Goal: Information Seeking & Learning: Learn about a topic

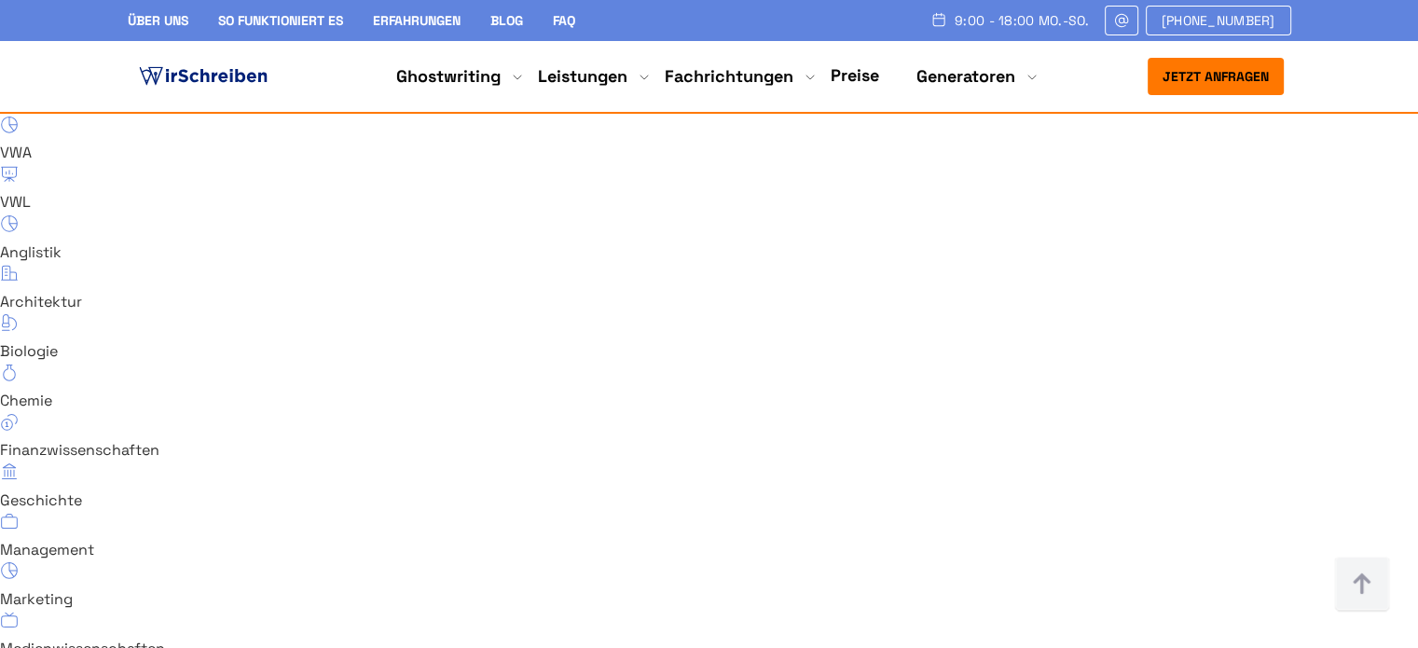
scroll to position [12769, 0]
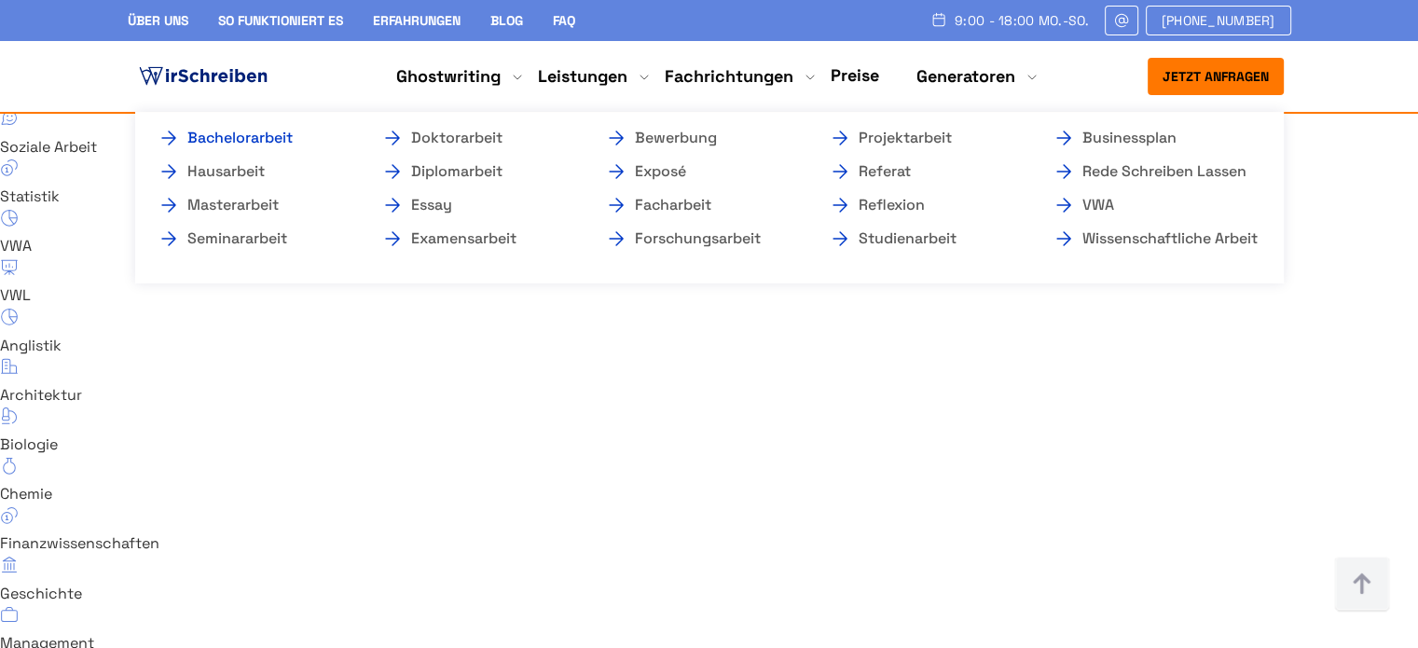
click at [268, 137] on link "Bachelorarbeit" at bounding box center [251, 138] width 186 height 22
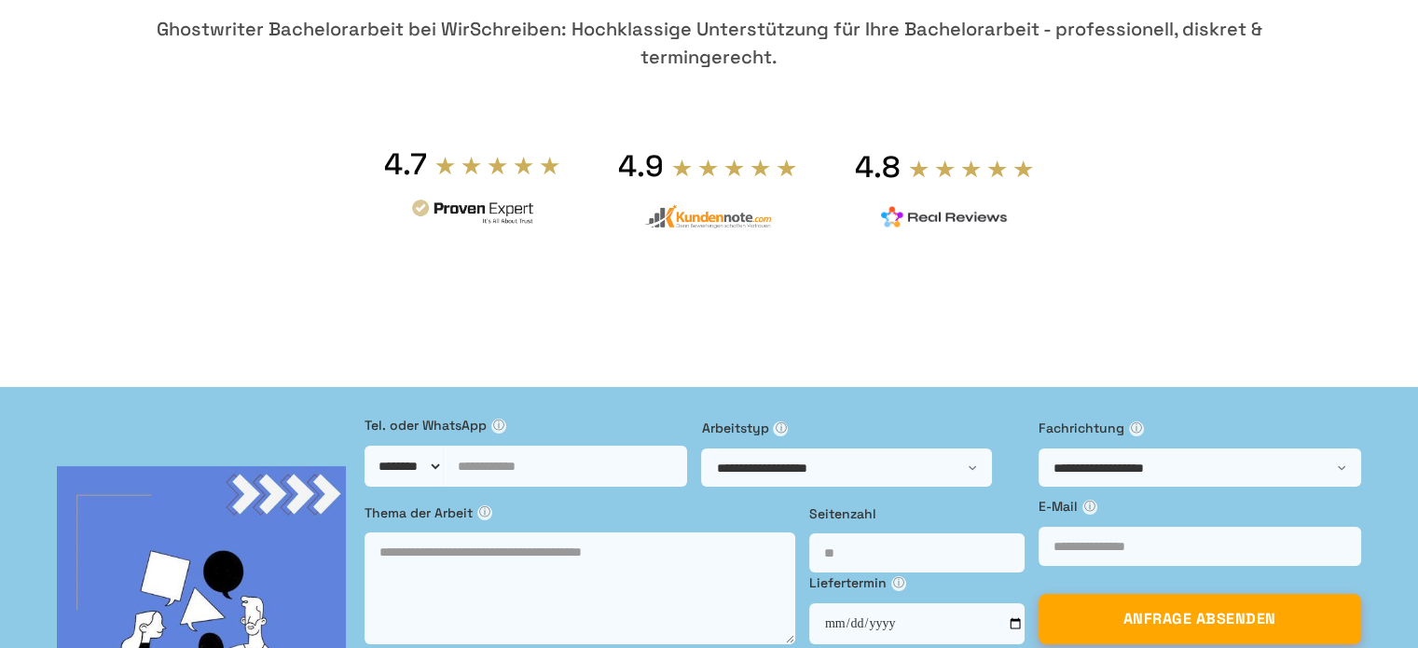
scroll to position [186, 0]
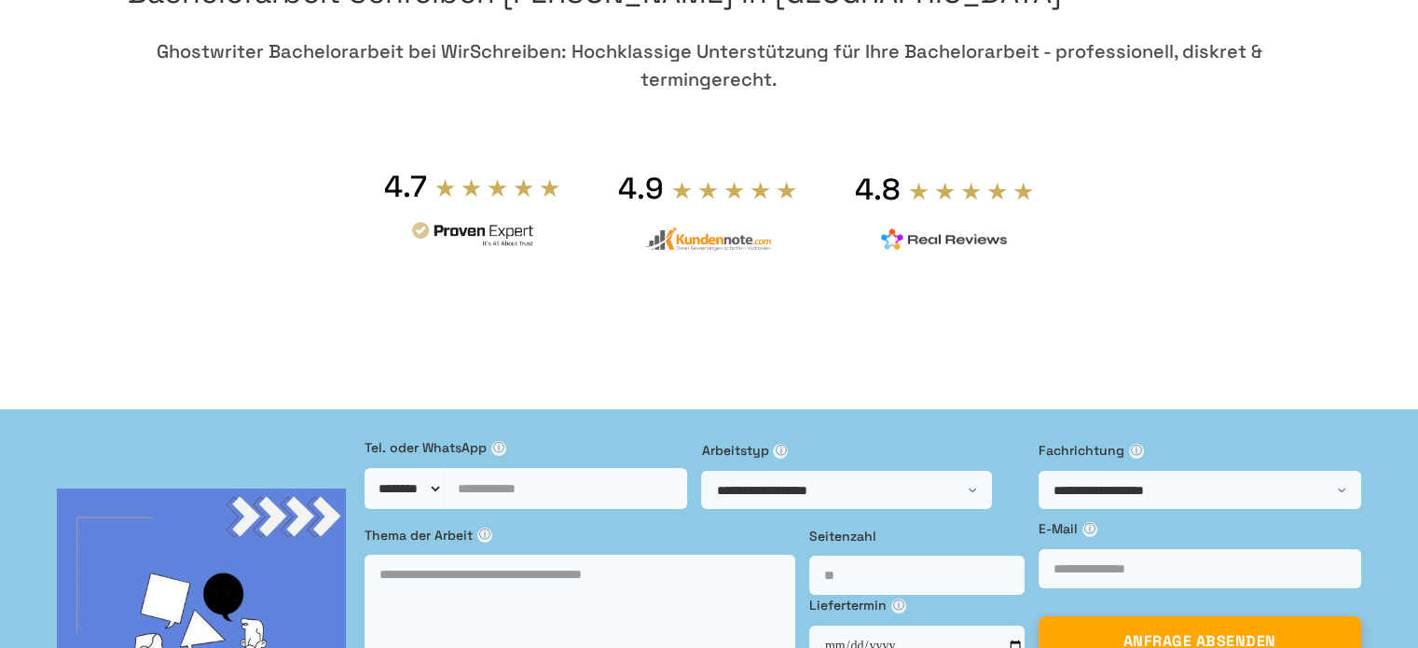
click at [536, 254] on img at bounding box center [472, 236] width 127 height 34
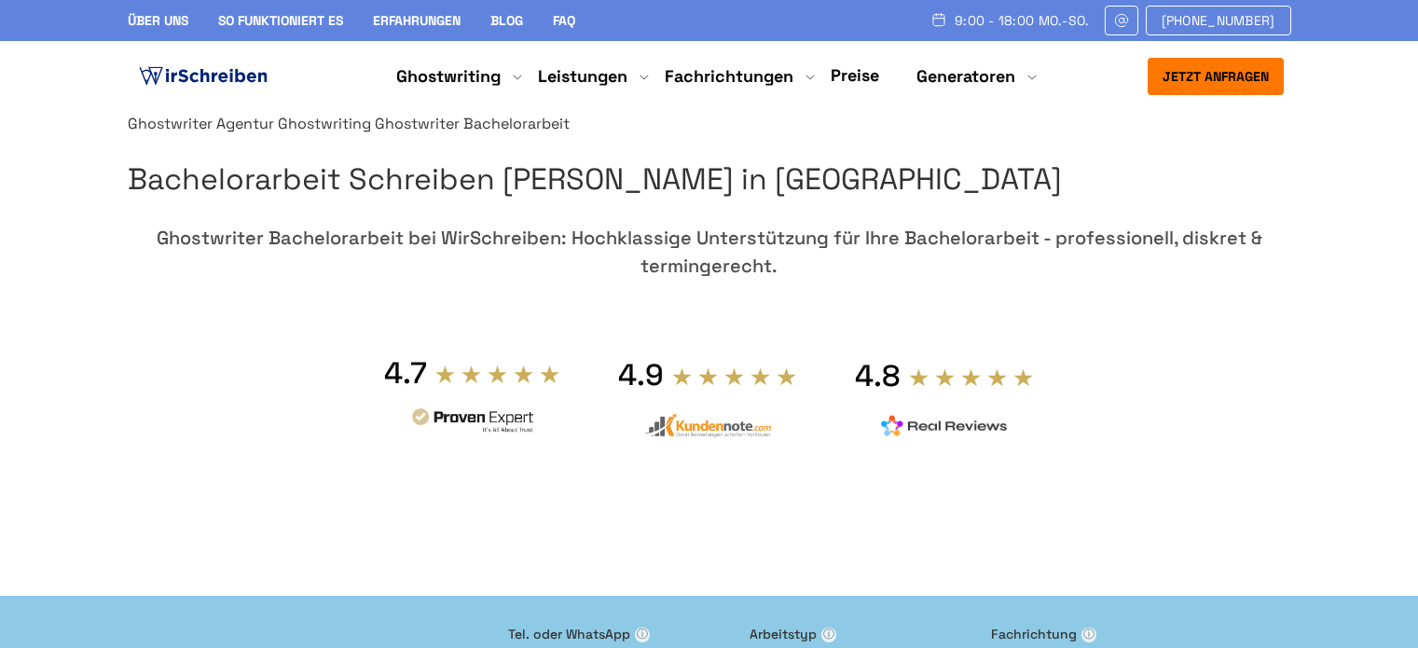
scroll to position [186, 0]
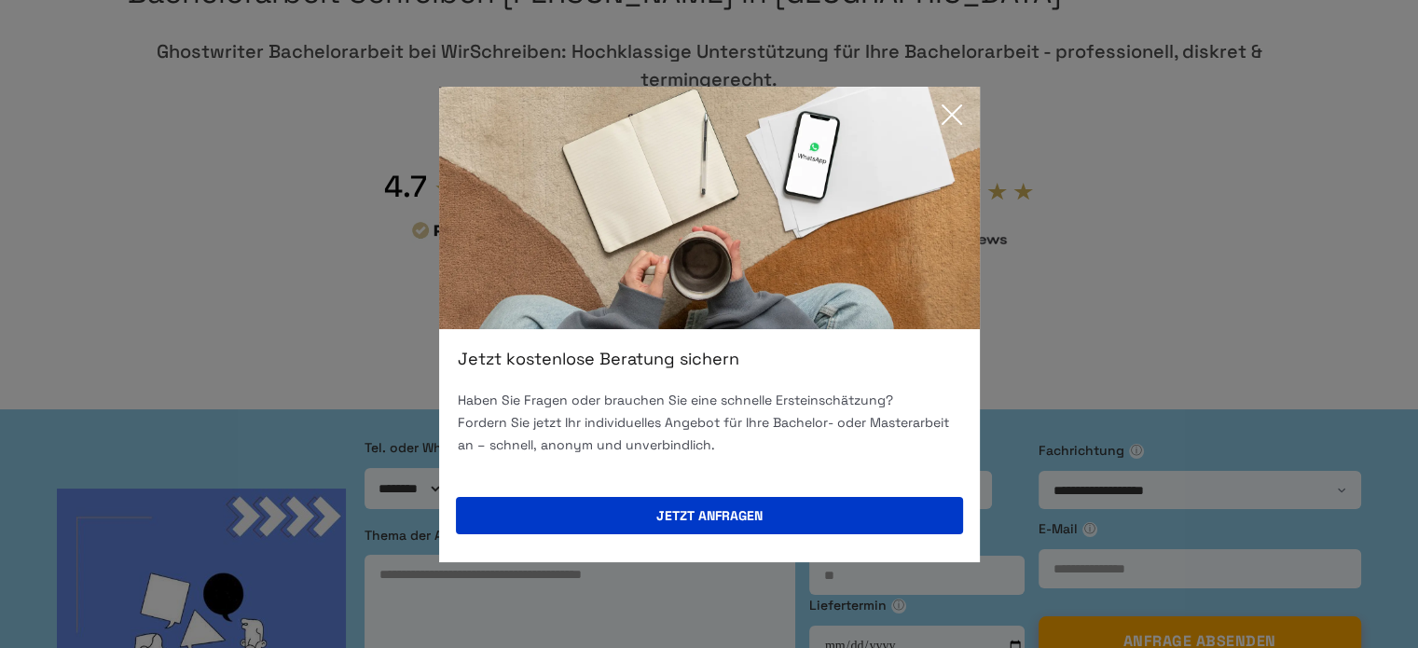
click at [945, 108] on icon at bounding box center [951, 114] width 19 height 19
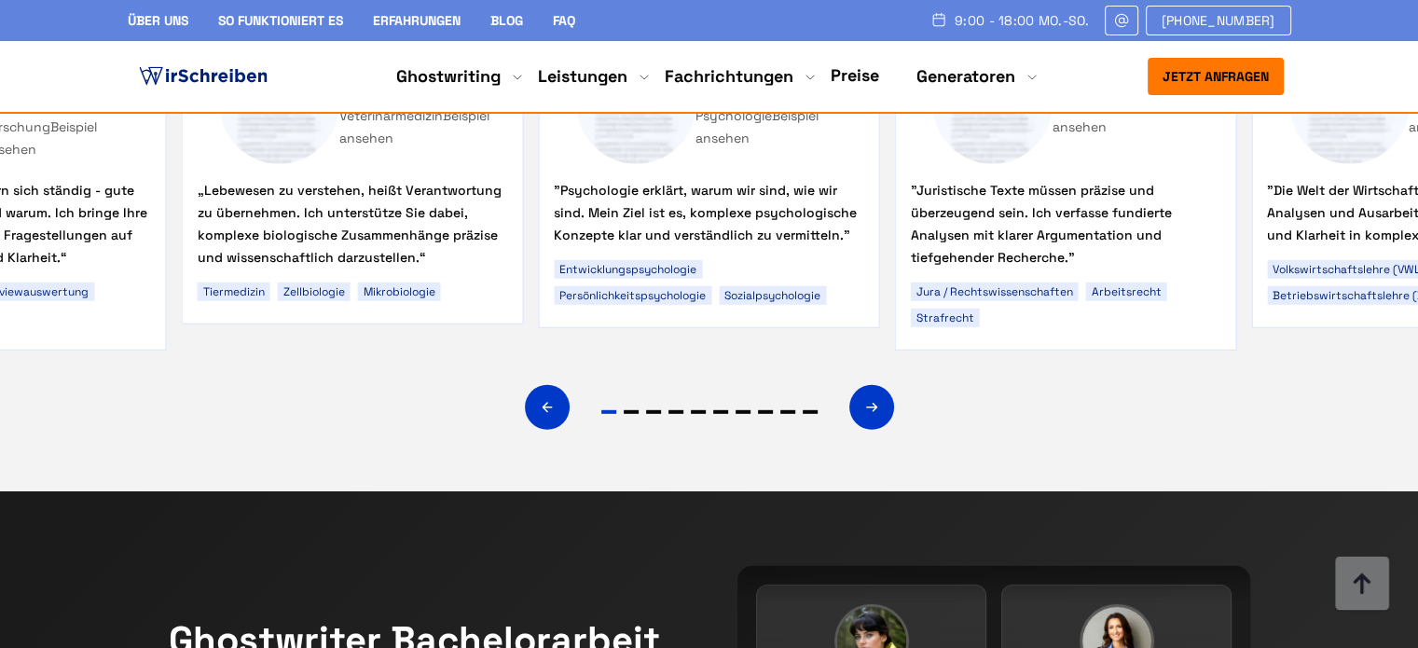
scroll to position [12303, 0]
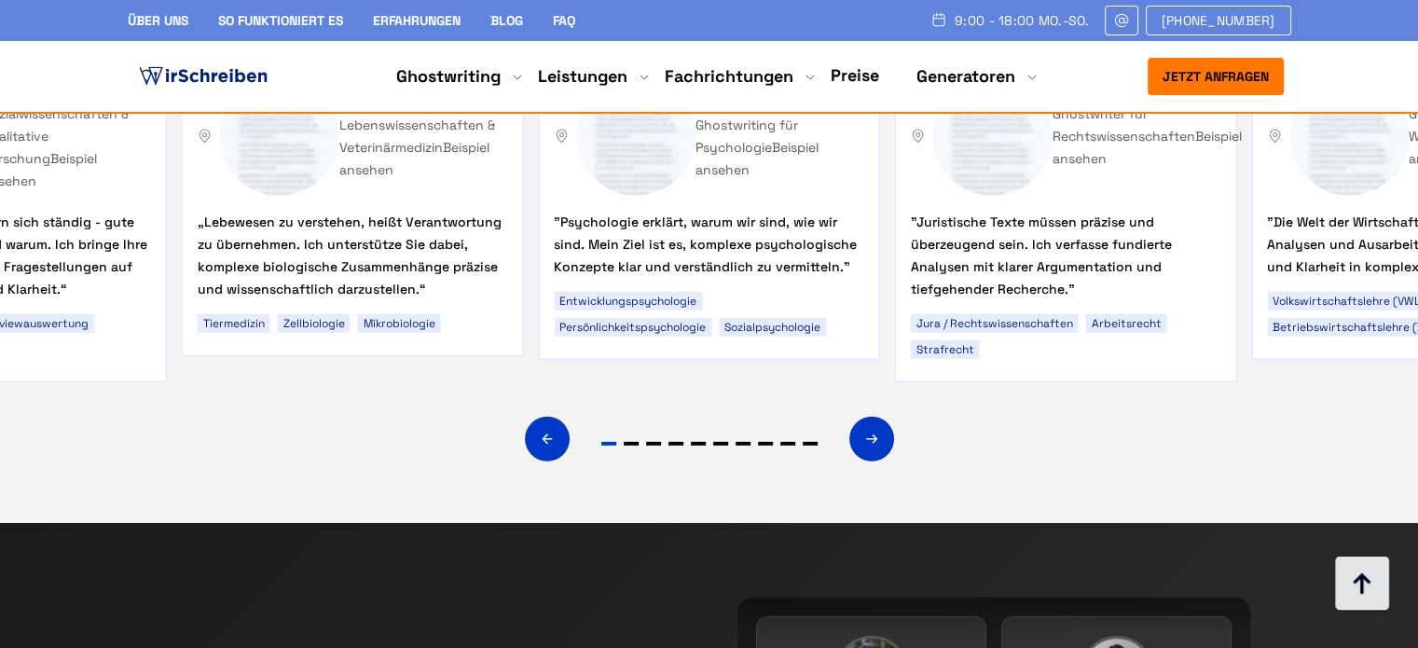
click at [1357, 606] on img at bounding box center [1362, 584] width 56 height 56
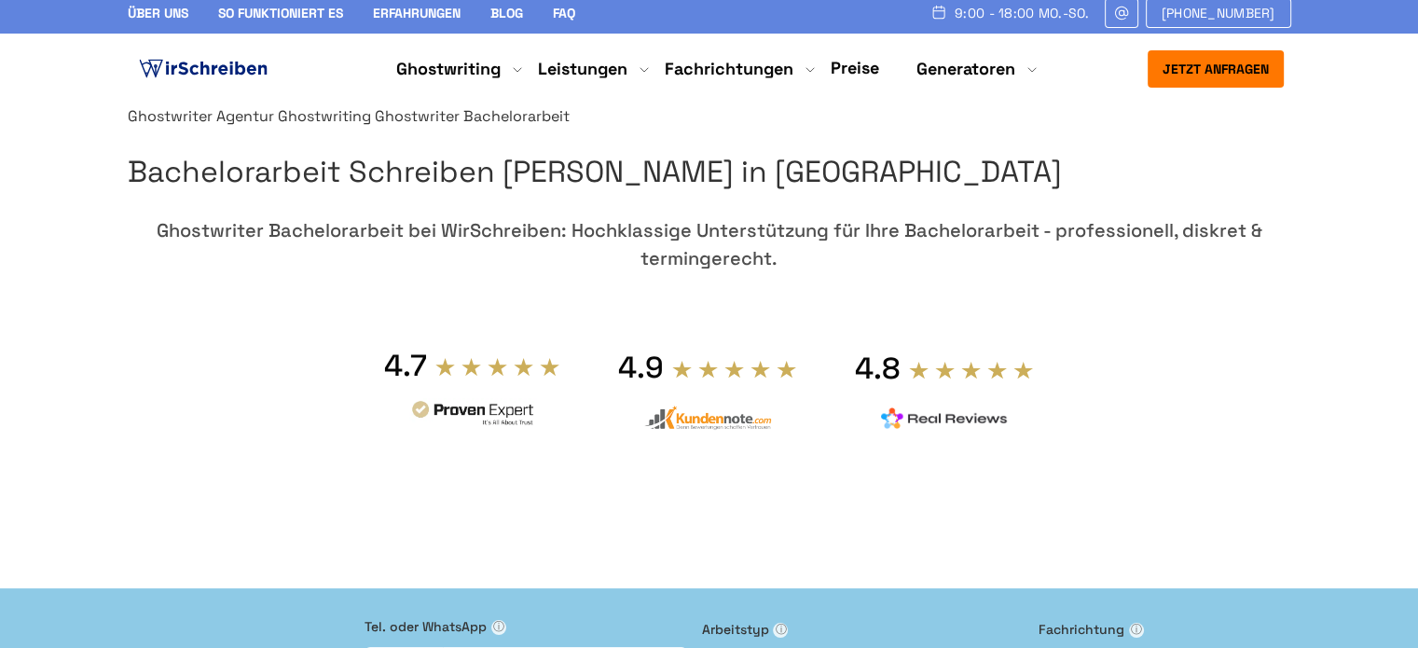
scroll to position [0, 0]
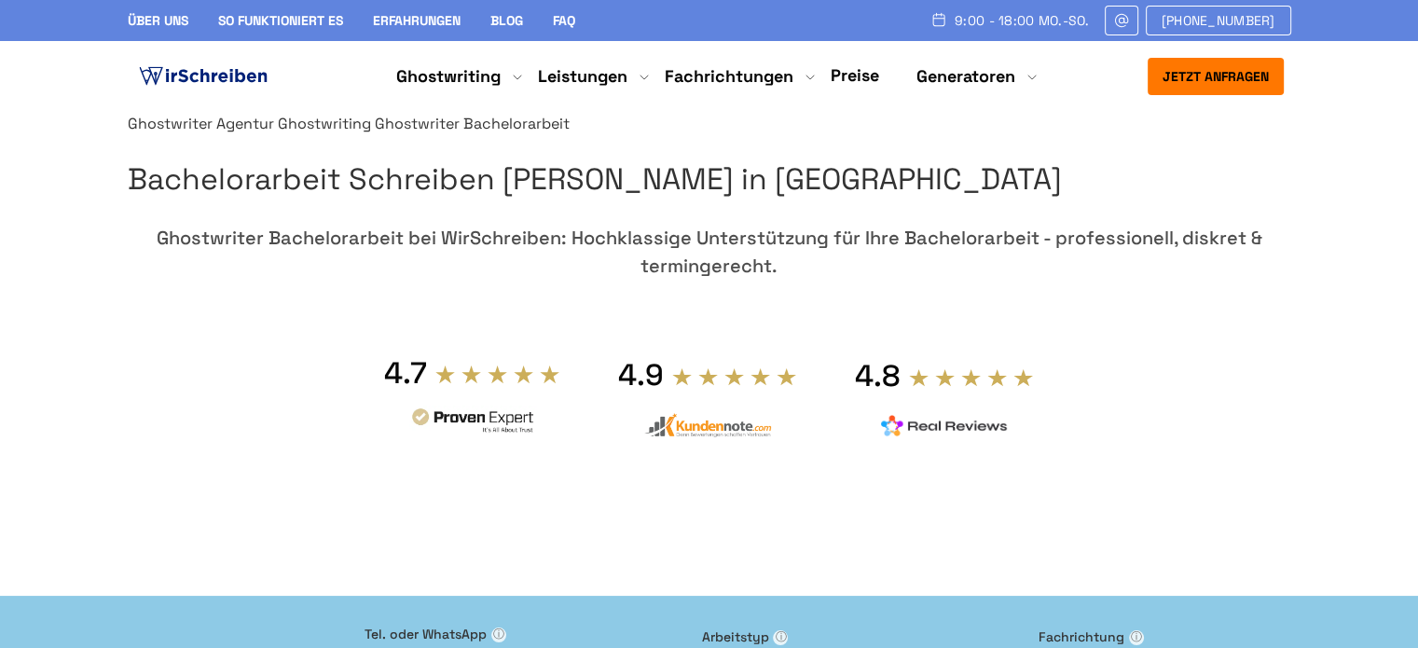
click at [186, 74] on img at bounding box center [203, 76] width 136 height 28
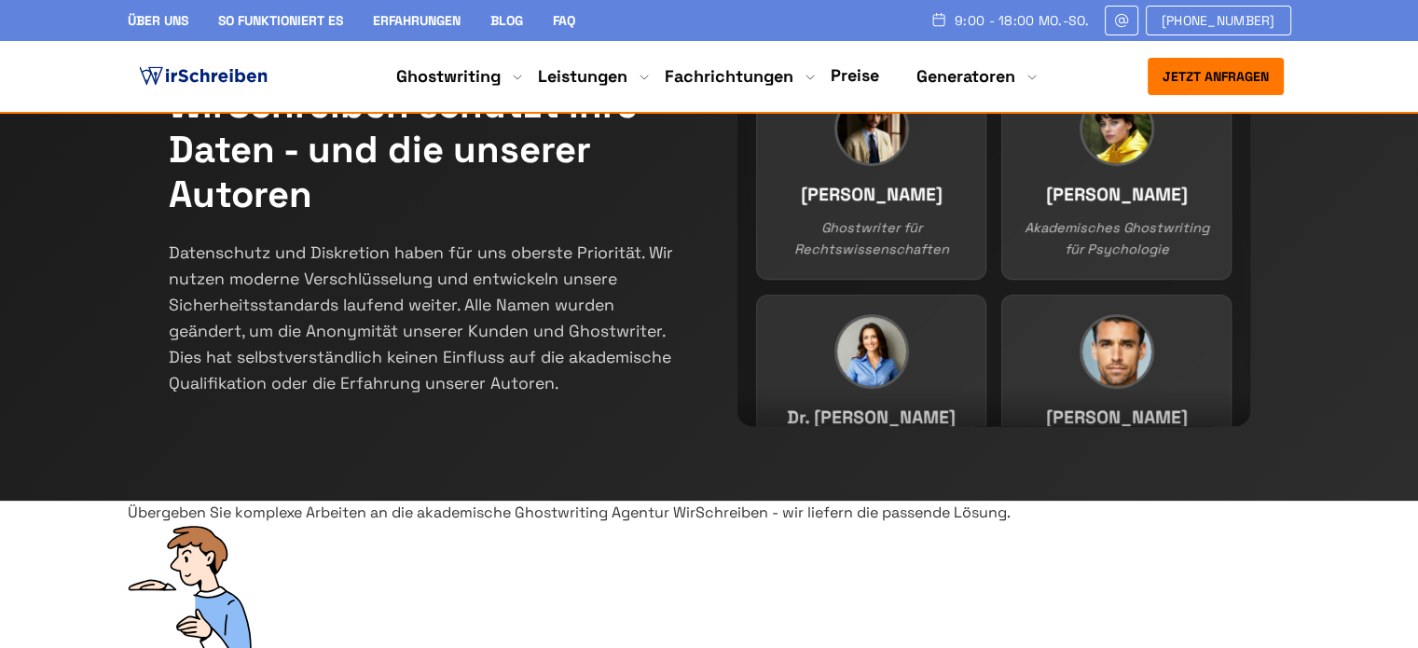
scroll to position [280, 0]
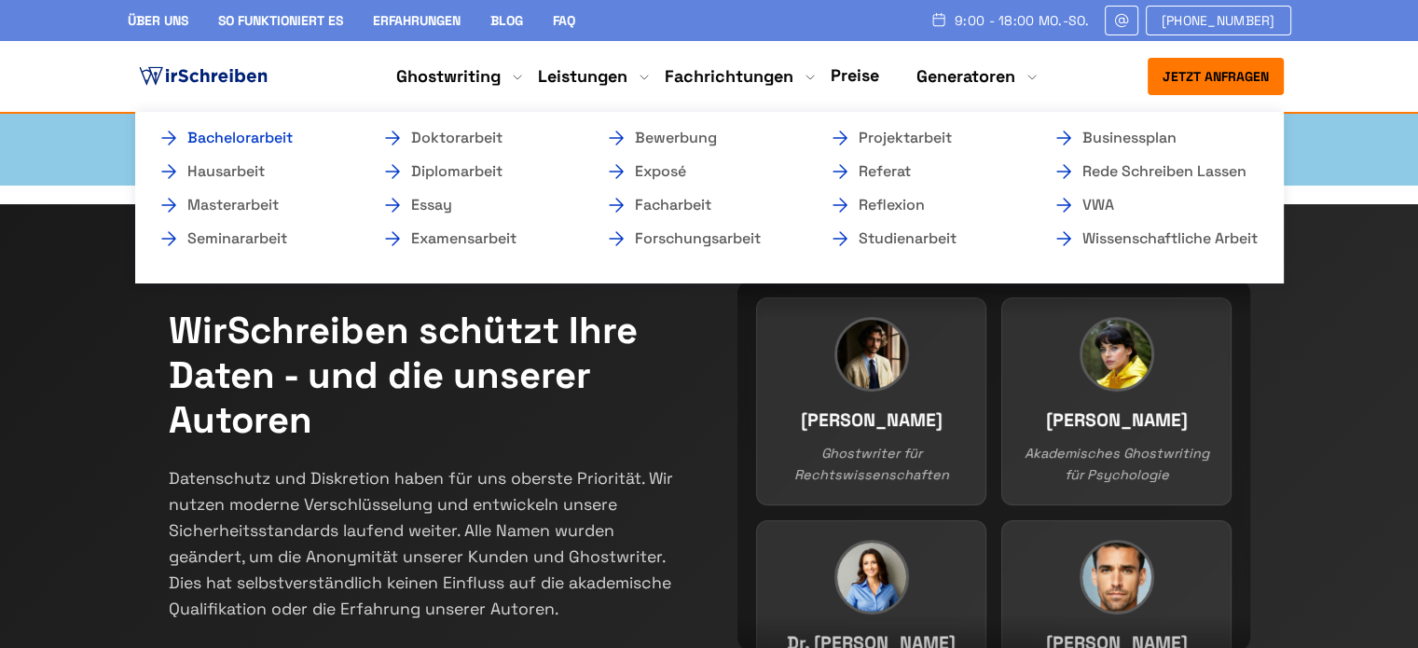
click at [284, 136] on link "Bachelorarbeit" at bounding box center [251, 138] width 186 height 22
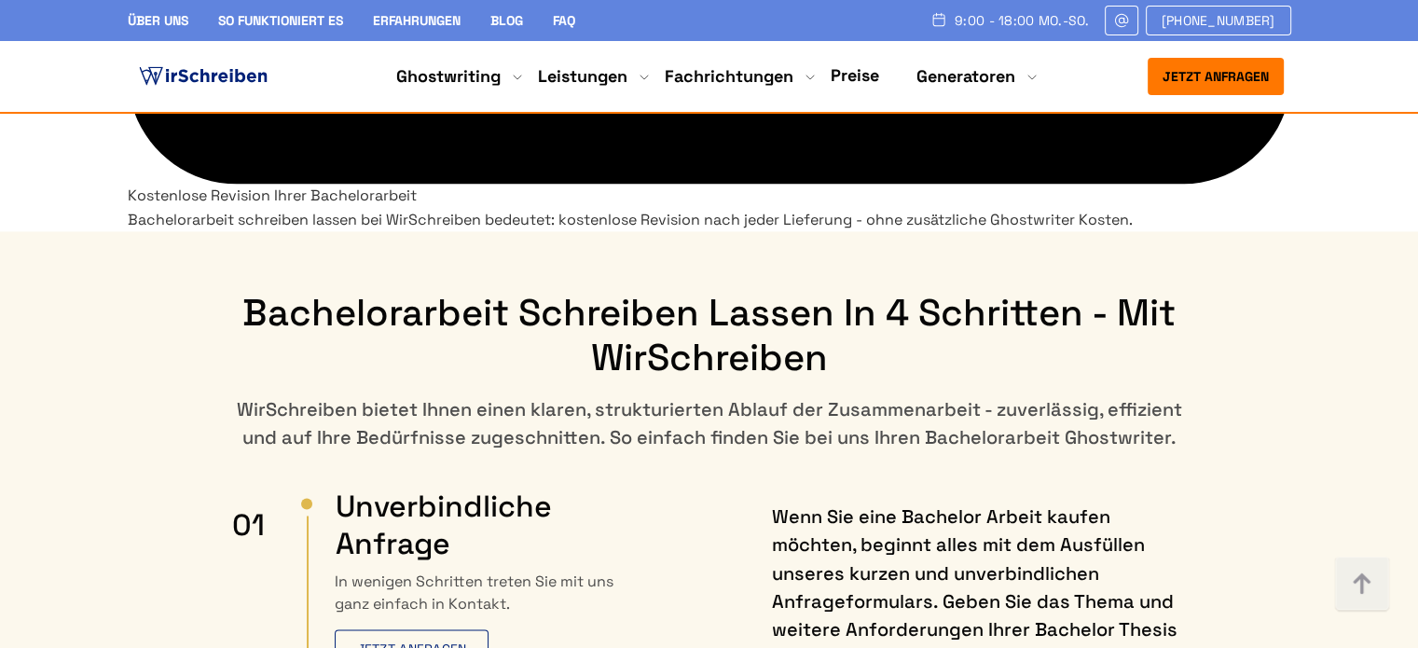
scroll to position [10159, 0]
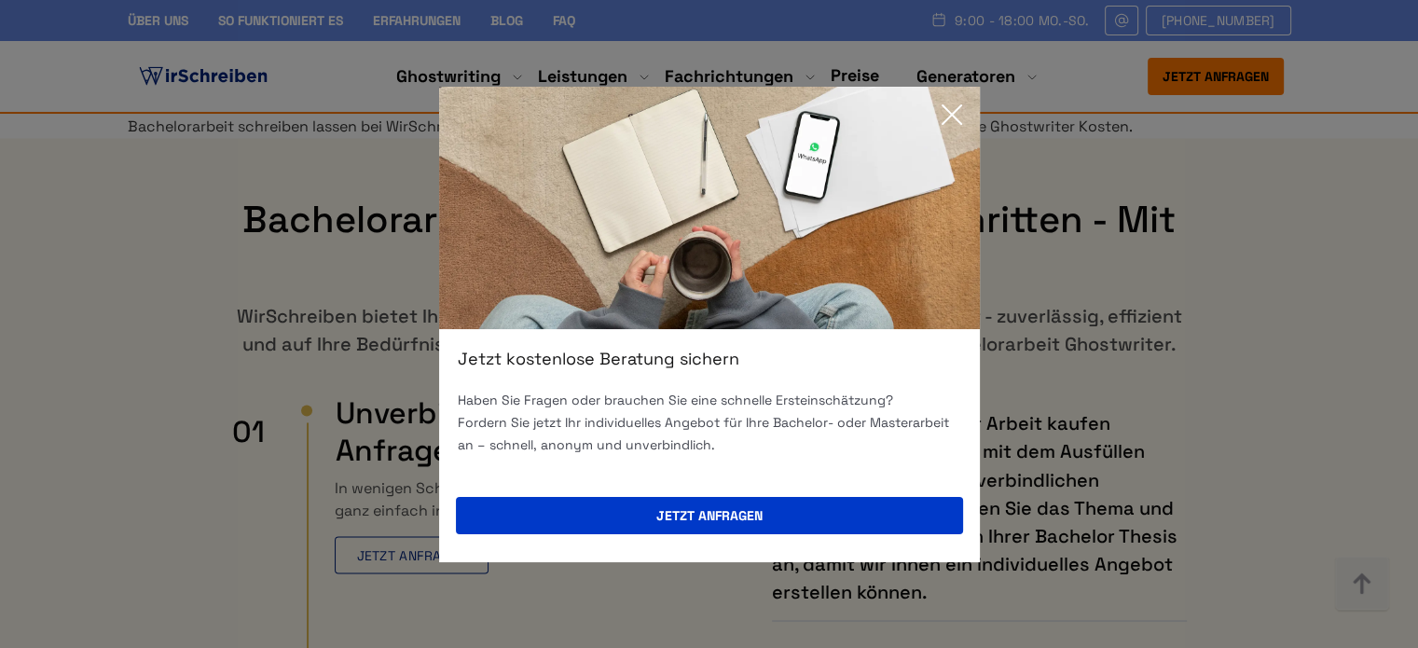
click at [73, 506] on div "Jetzt kostenlose Beratung sichern Haben Sie Fragen oder brauchen Sie eine schne…" at bounding box center [709, 324] width 1418 height 648
click at [958, 119] on icon at bounding box center [951, 114] width 37 height 37
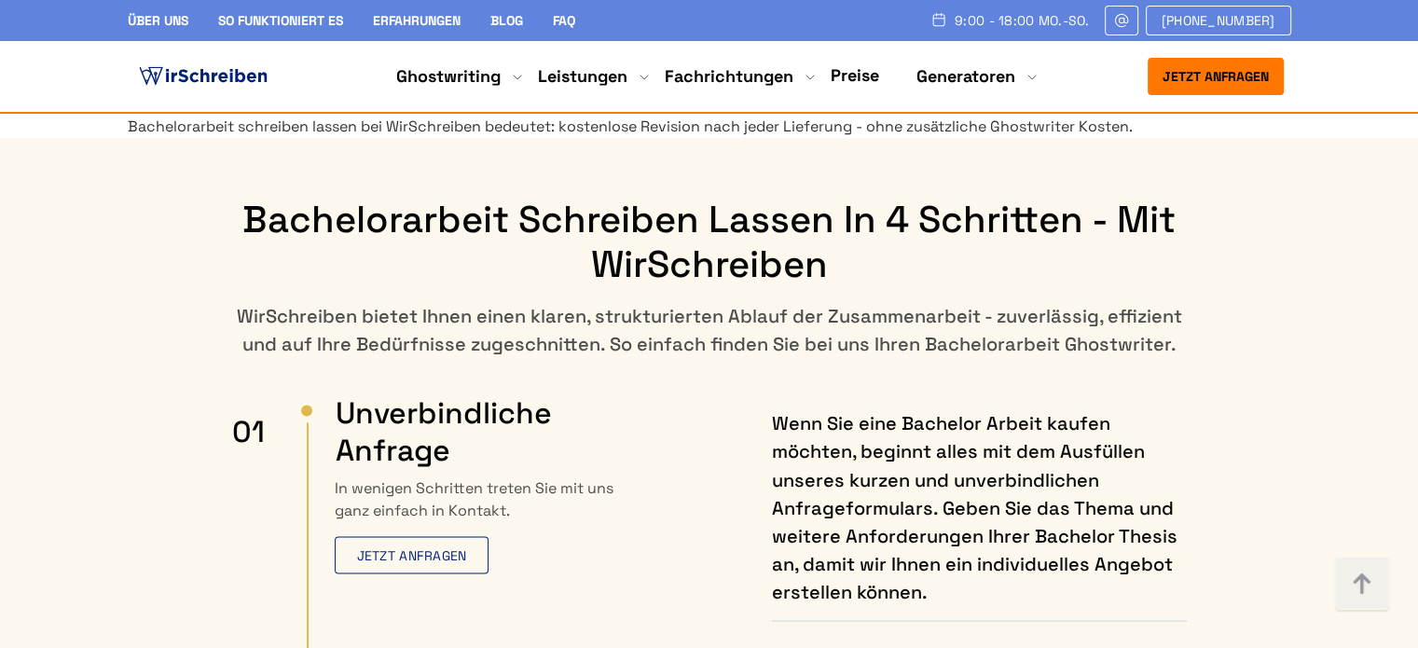
click at [216, 77] on img at bounding box center [203, 76] width 136 height 28
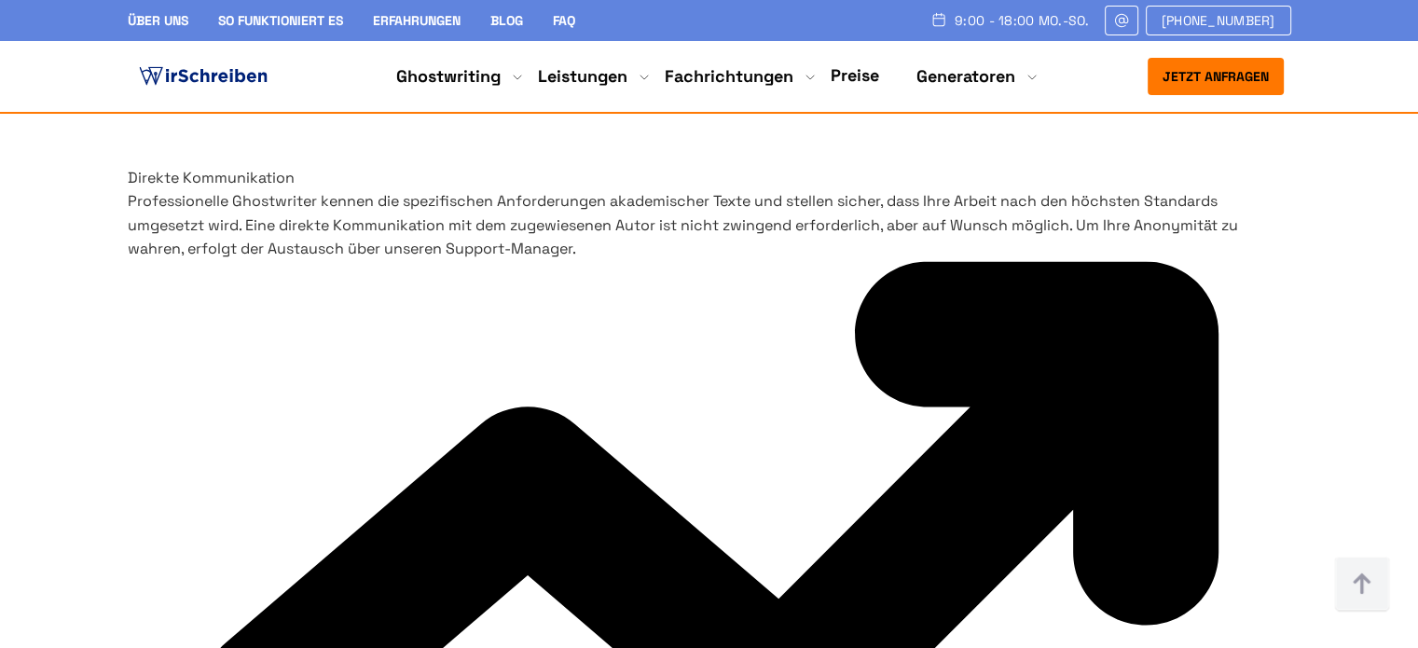
scroll to position [9693, 0]
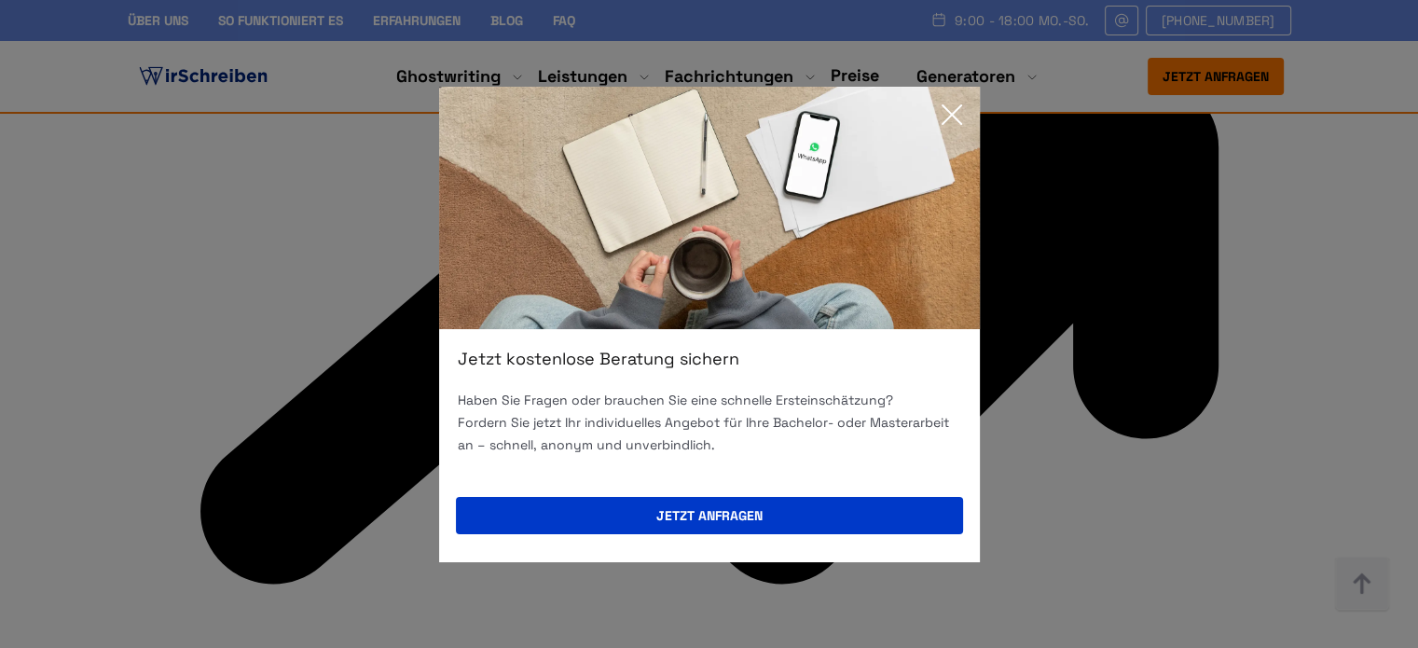
click at [967, 111] on icon at bounding box center [951, 114] width 37 height 37
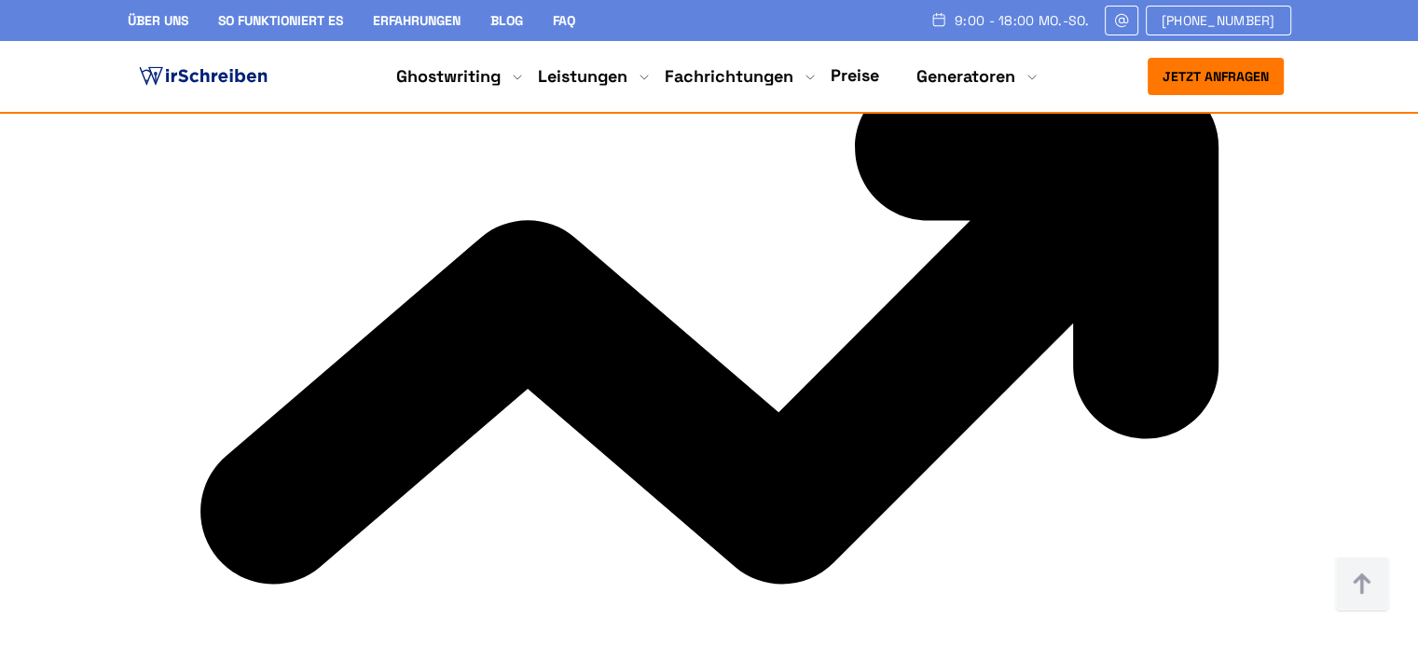
scroll to position [9227, 0]
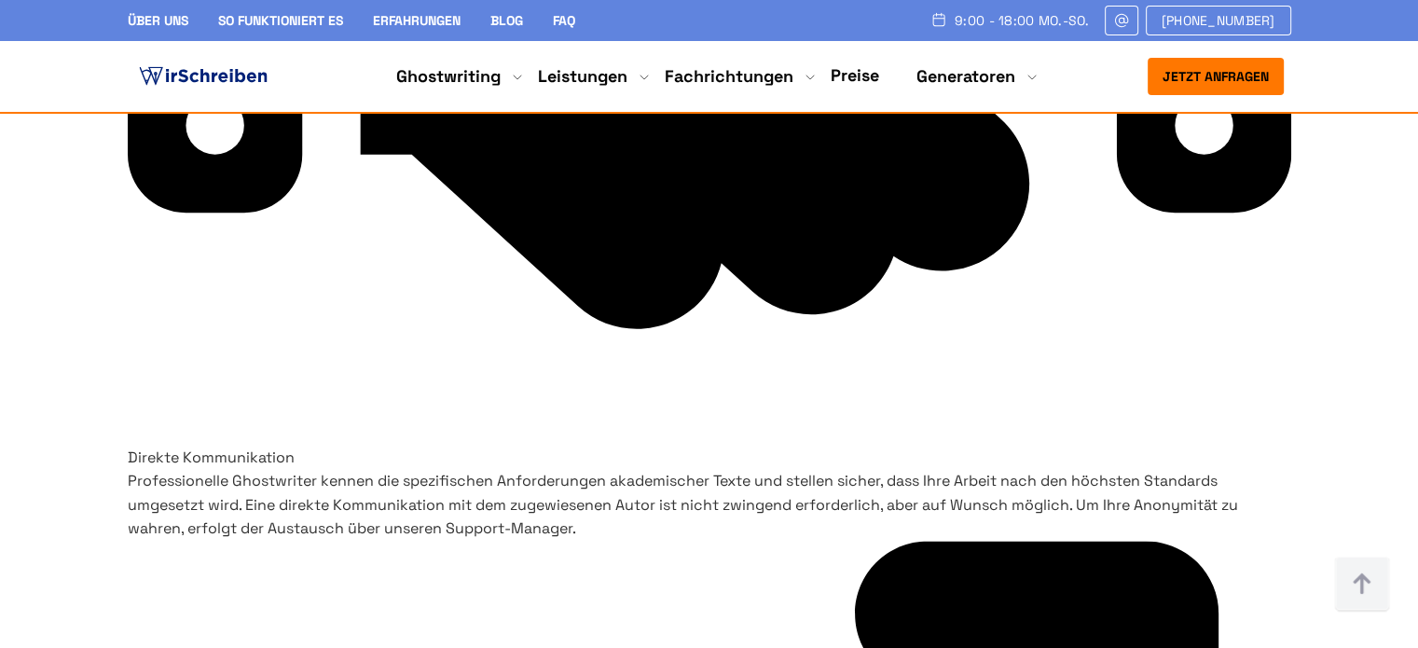
click at [226, 75] on img at bounding box center [203, 76] width 136 height 28
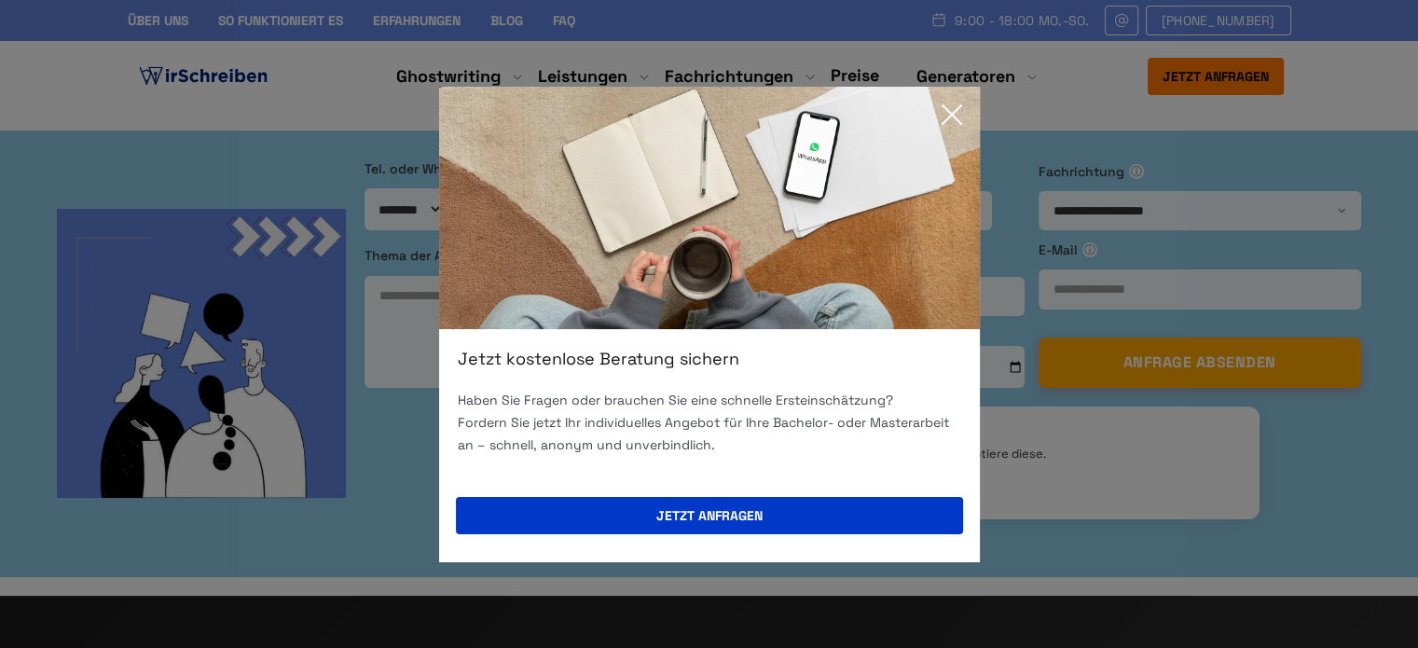
click at [954, 122] on icon at bounding box center [951, 114] width 37 height 37
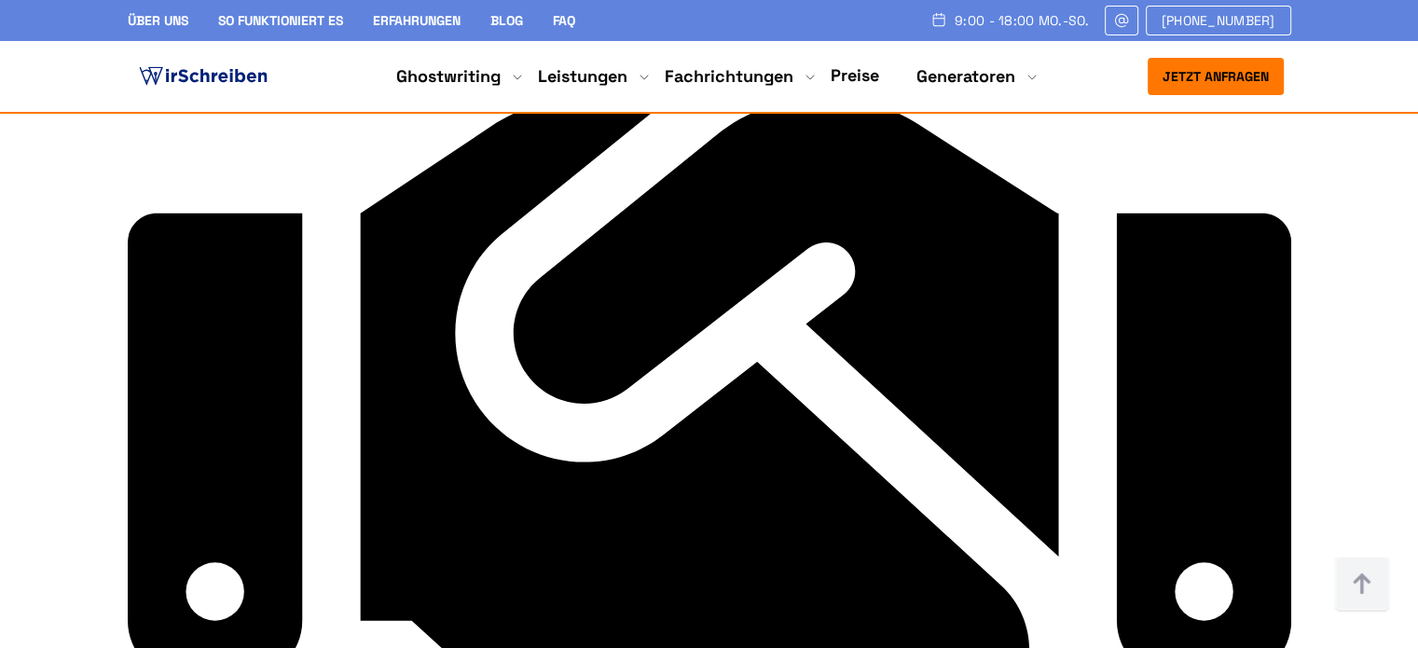
scroll to position [8575, 0]
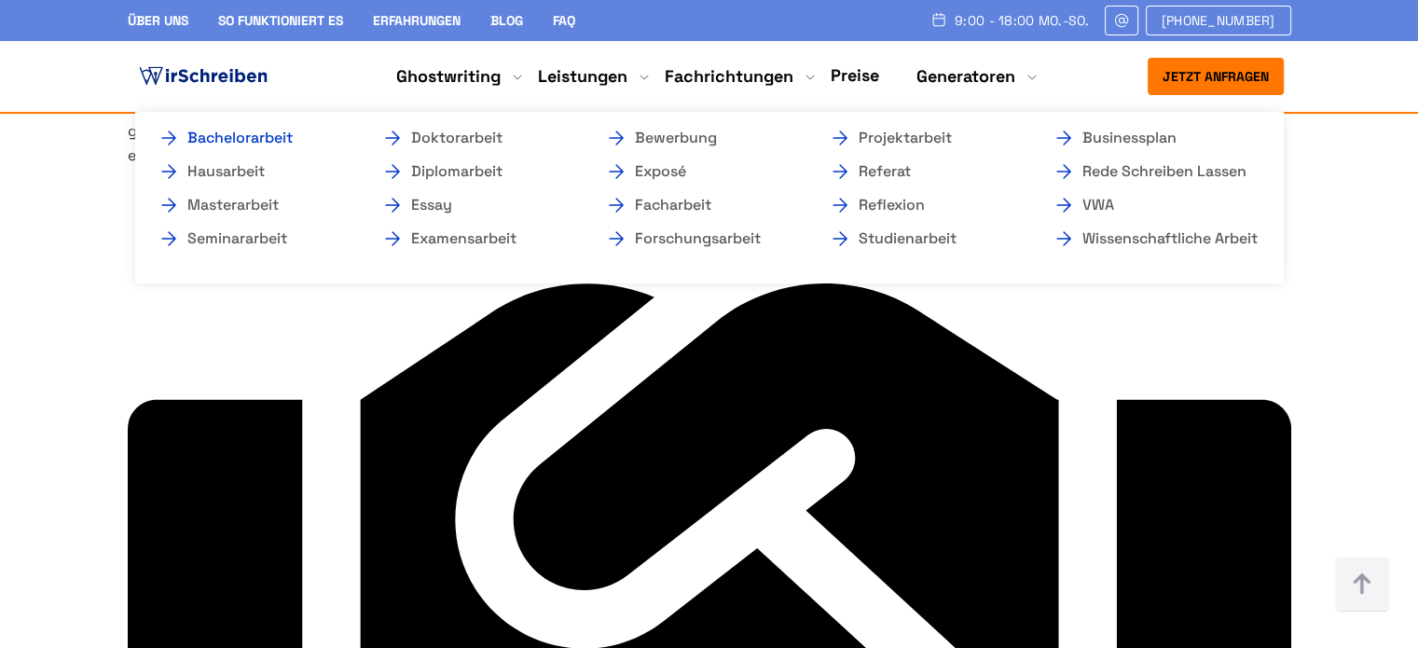
click at [272, 138] on link "Bachelorarbeit" at bounding box center [251, 138] width 186 height 22
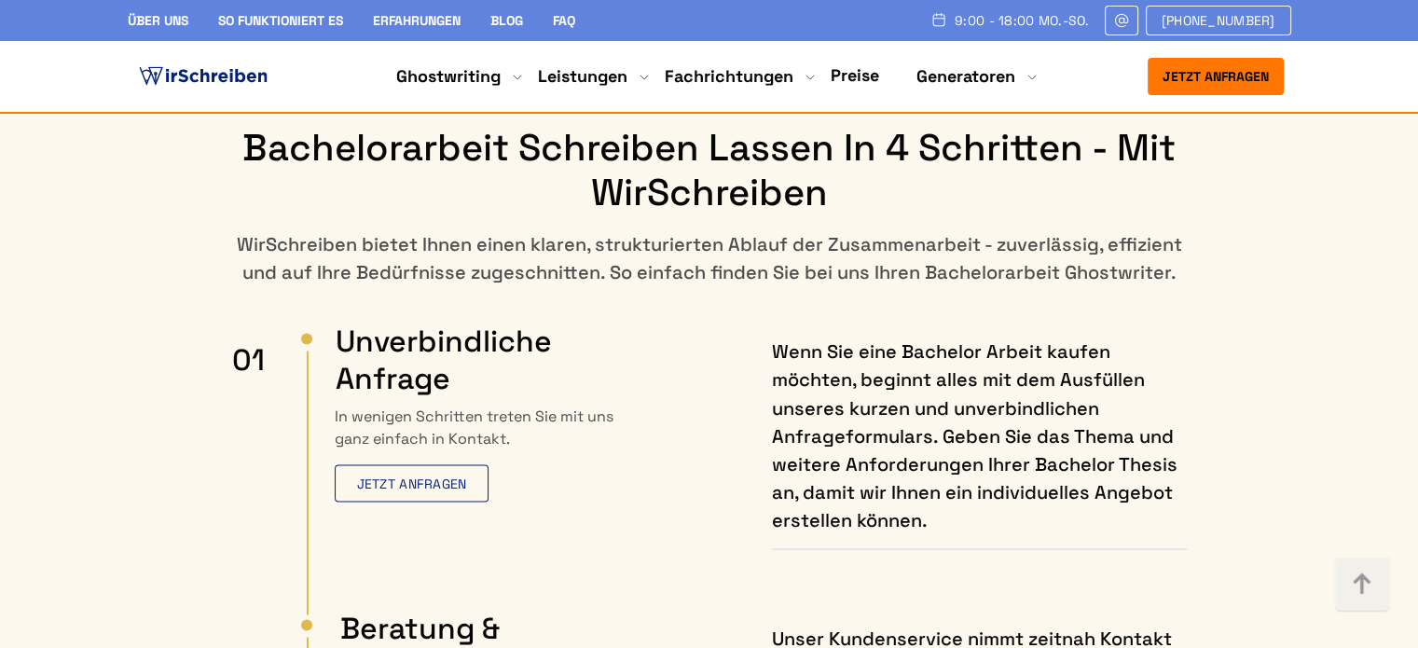
scroll to position [10346, 0]
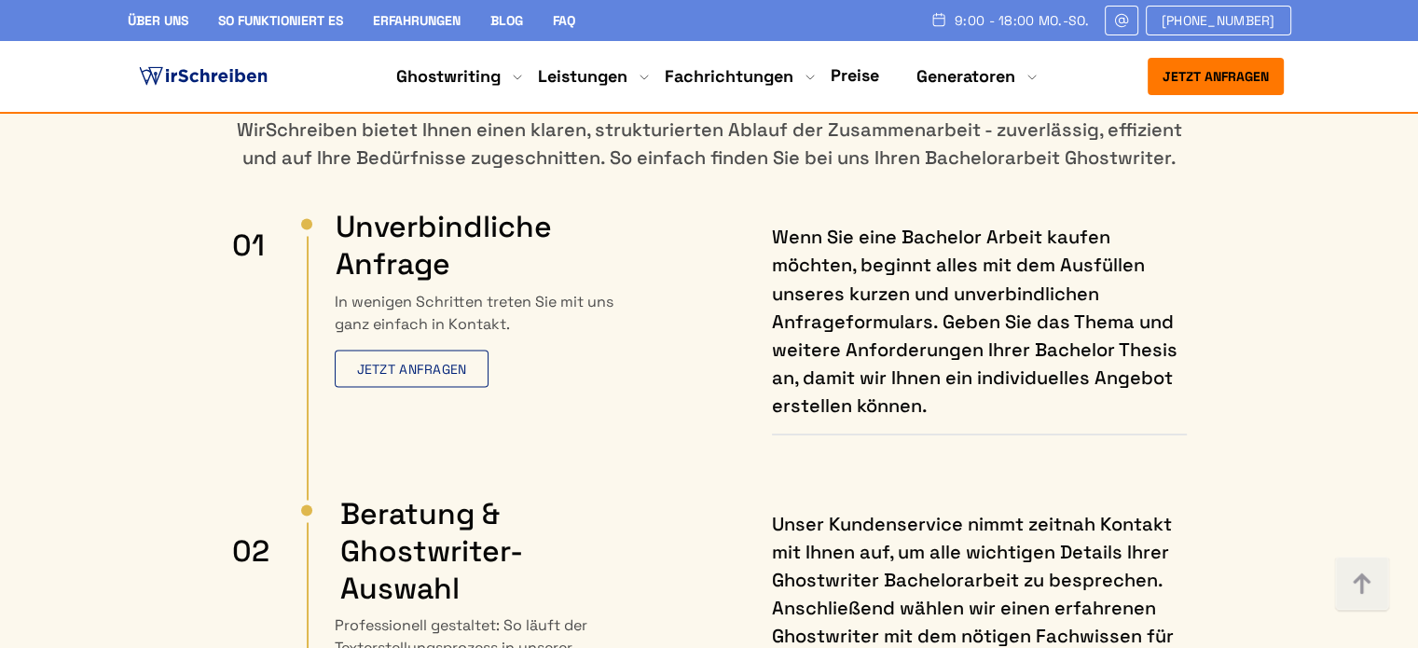
drag, startPoint x: 105, startPoint y: 499, endPoint x: 104, endPoint y: 489, distance: 9.4
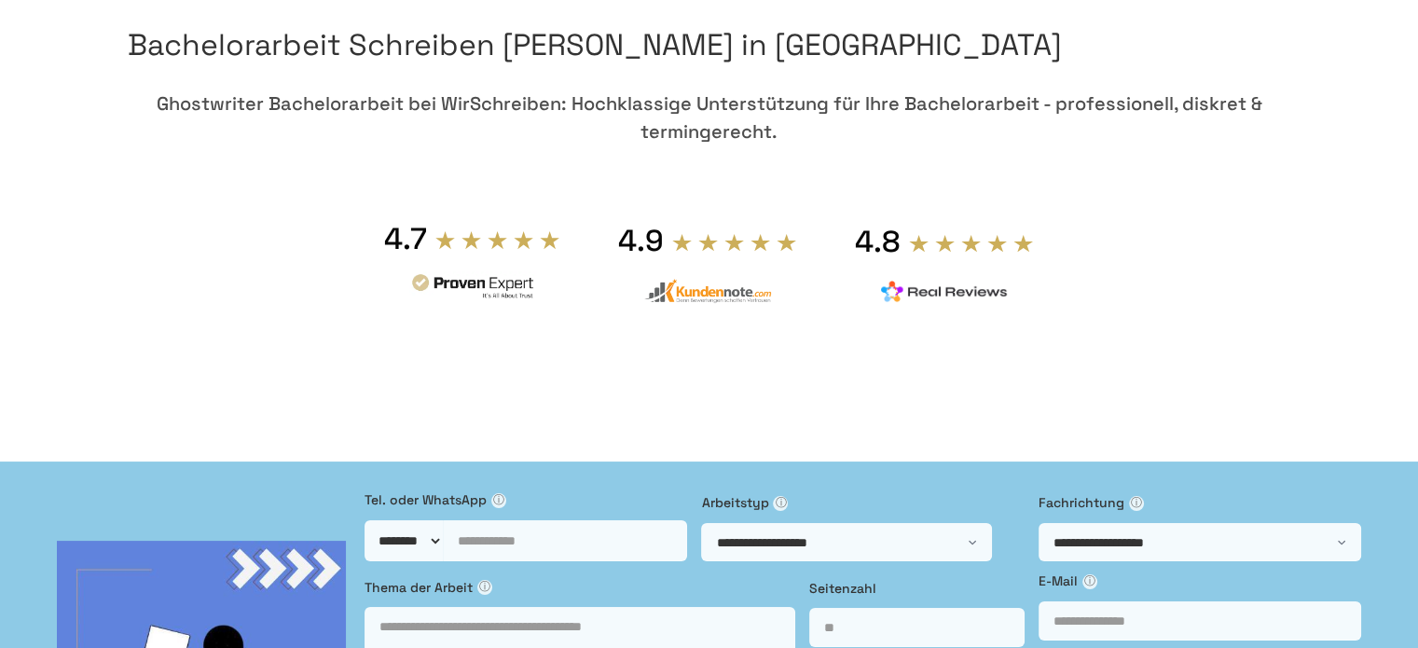
scroll to position [0, 0]
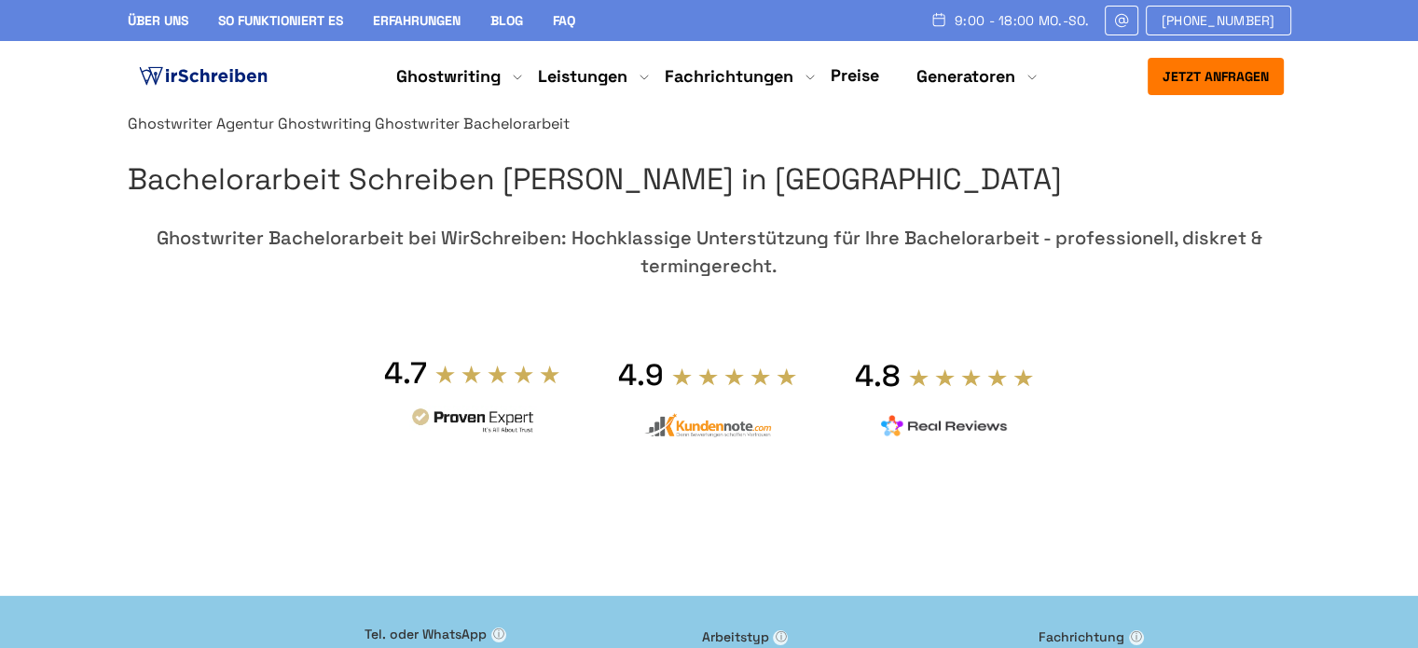
click at [235, 73] on img at bounding box center [203, 76] width 136 height 28
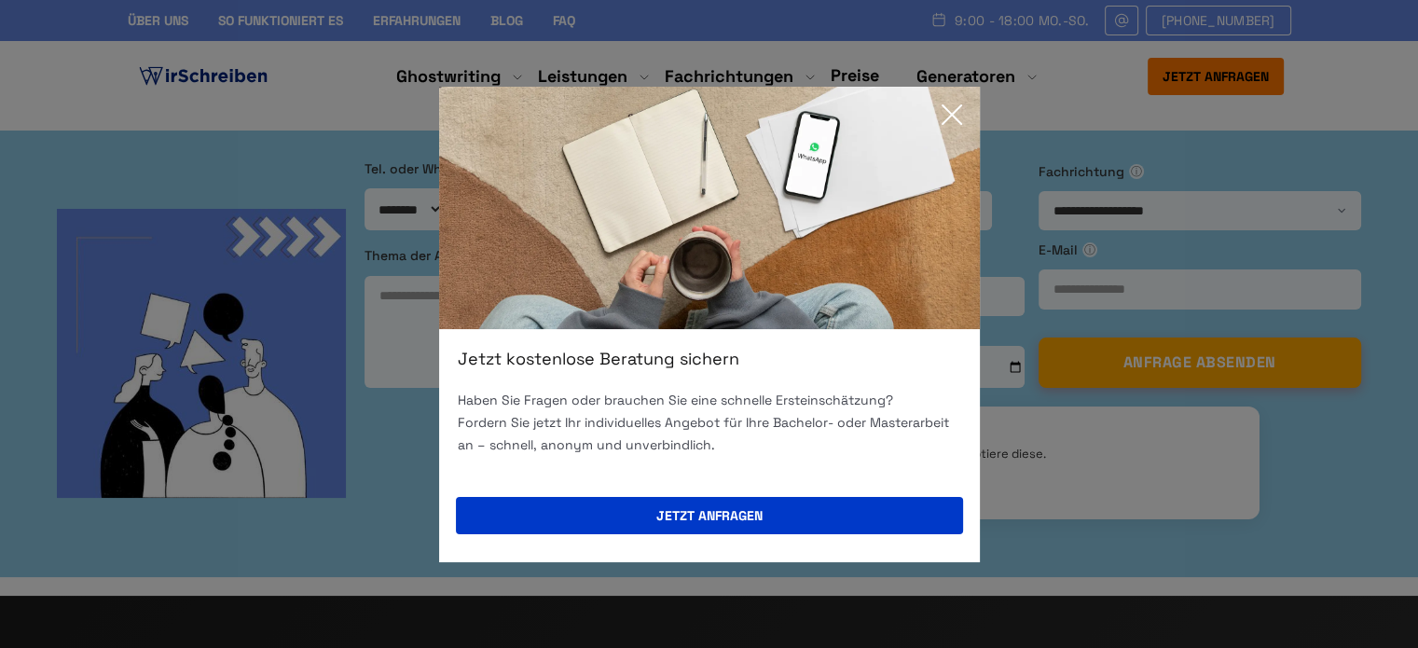
click at [952, 107] on icon at bounding box center [951, 114] width 37 height 37
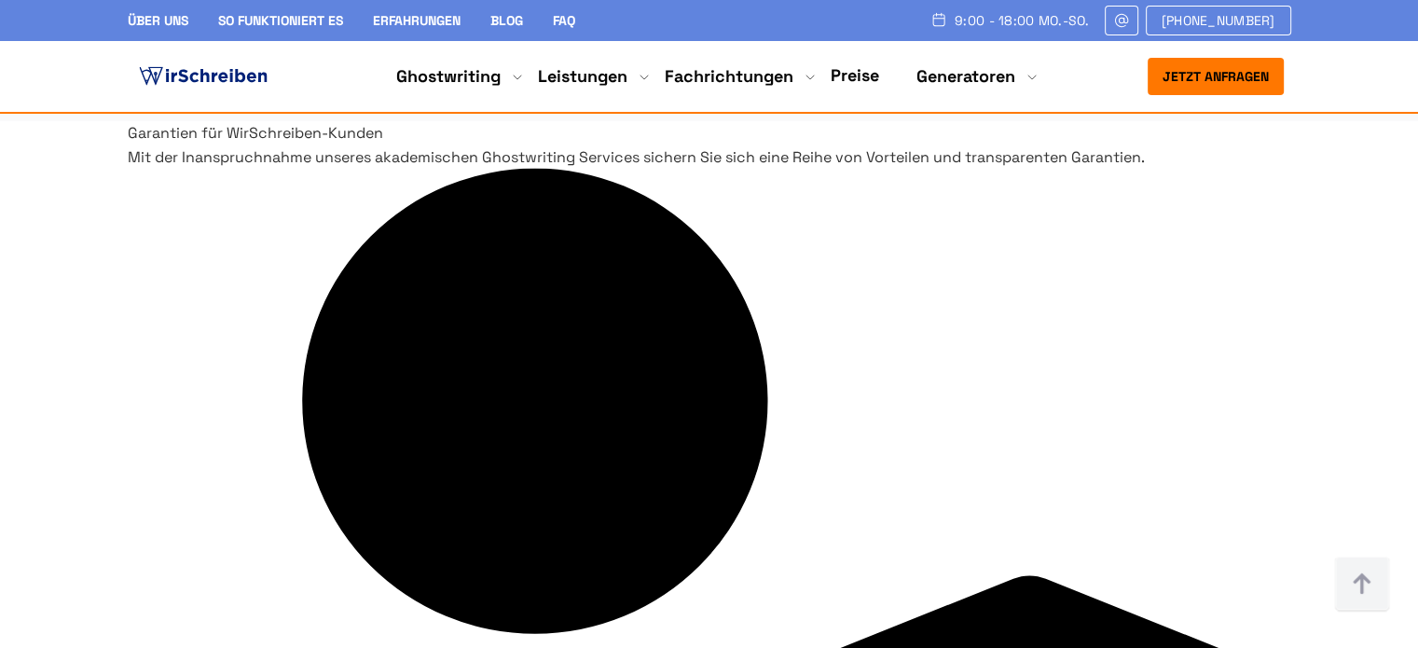
scroll to position [4474, 0]
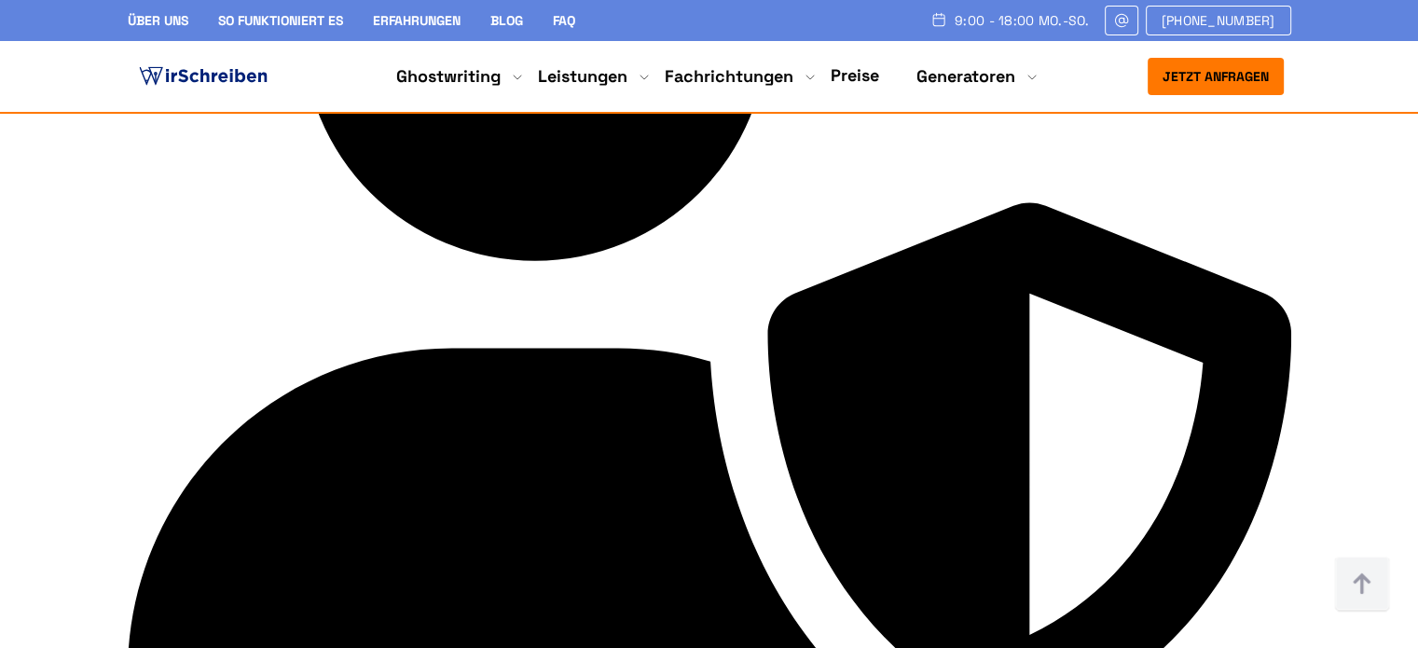
drag, startPoint x: 541, startPoint y: 244, endPoint x: 1160, endPoint y: 361, distance: 630.7
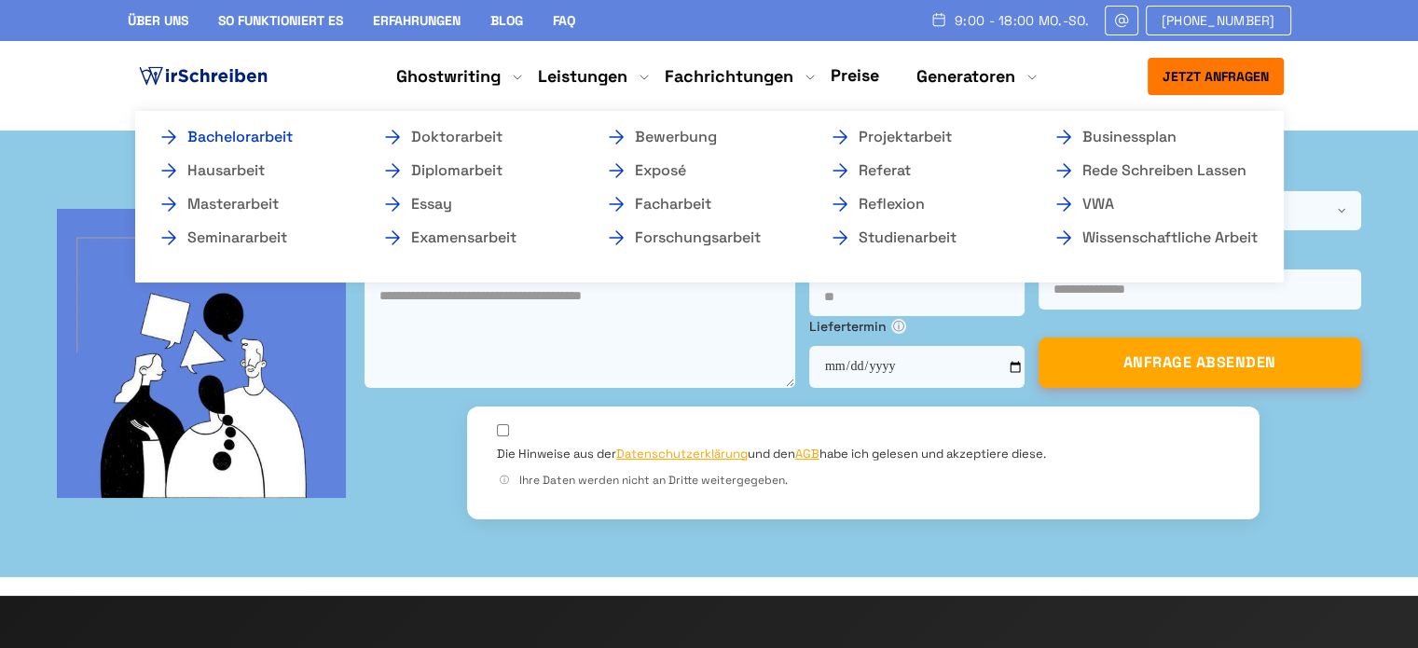
click at [244, 138] on link "Bachelorarbeit" at bounding box center [251, 137] width 186 height 22
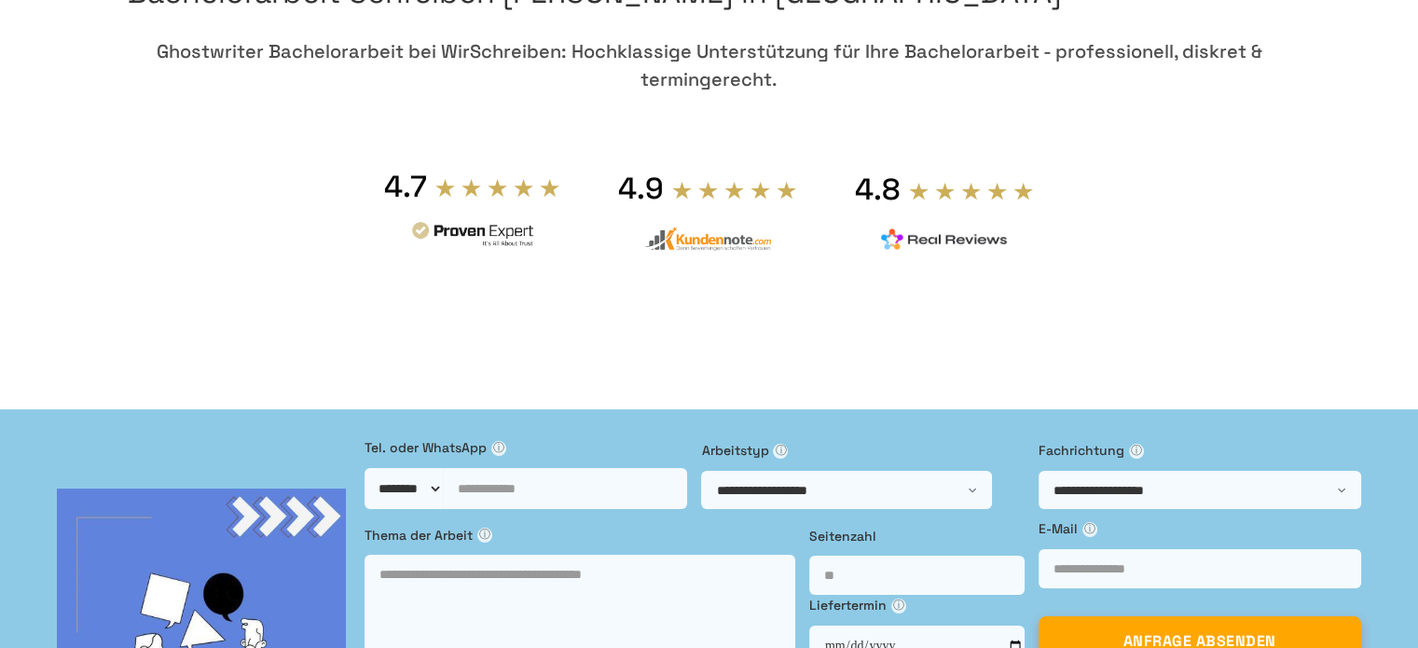
scroll to position [186, 0]
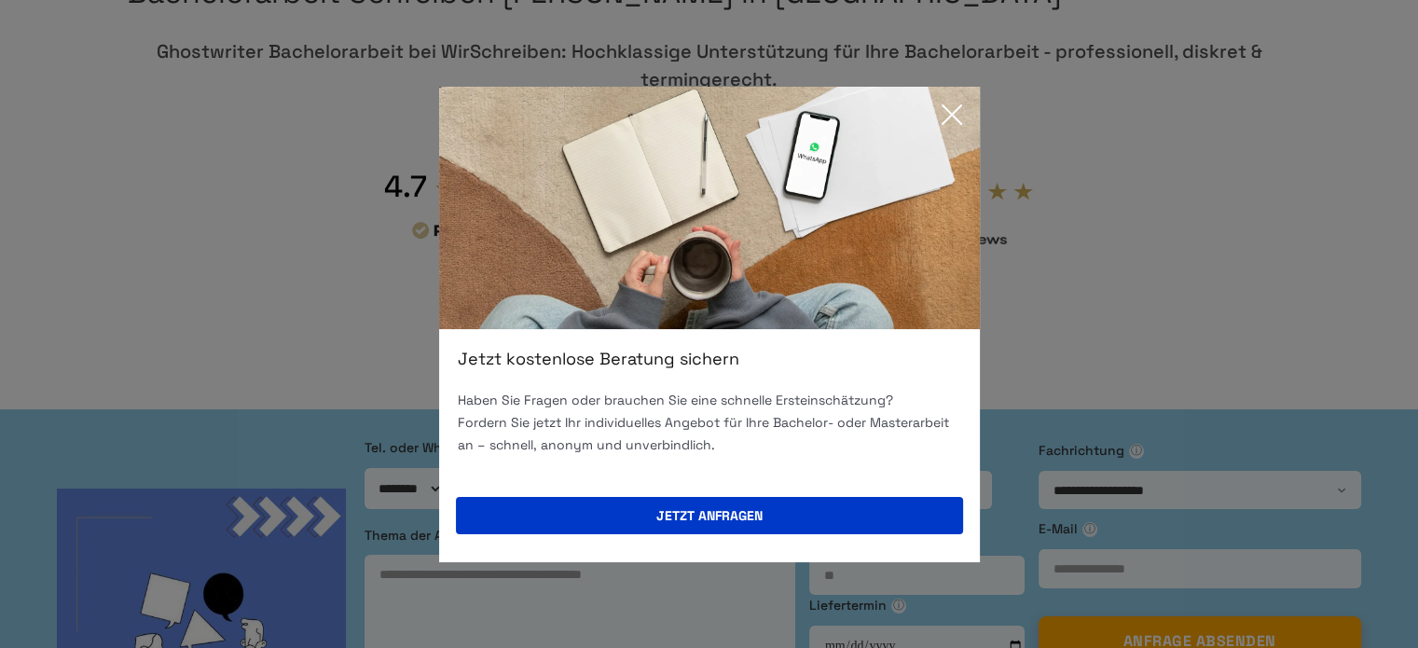
click at [958, 108] on icon at bounding box center [951, 114] width 37 height 37
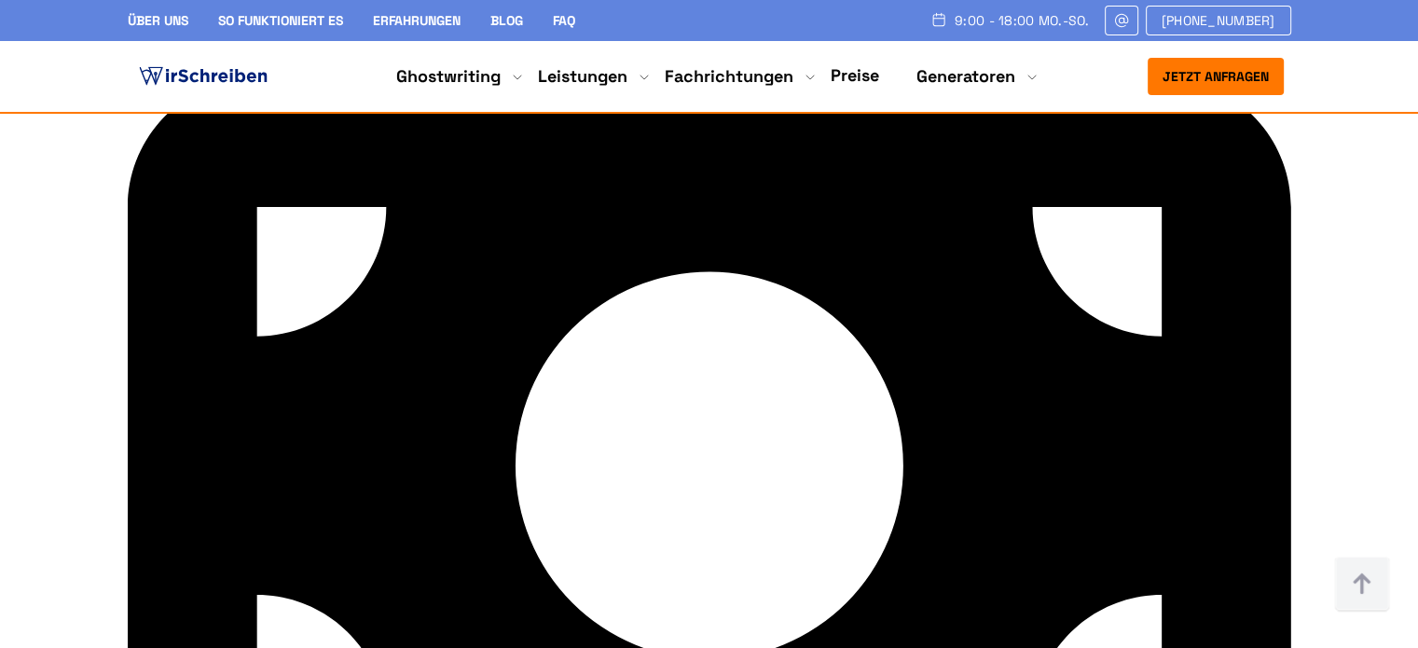
scroll to position [6058, 0]
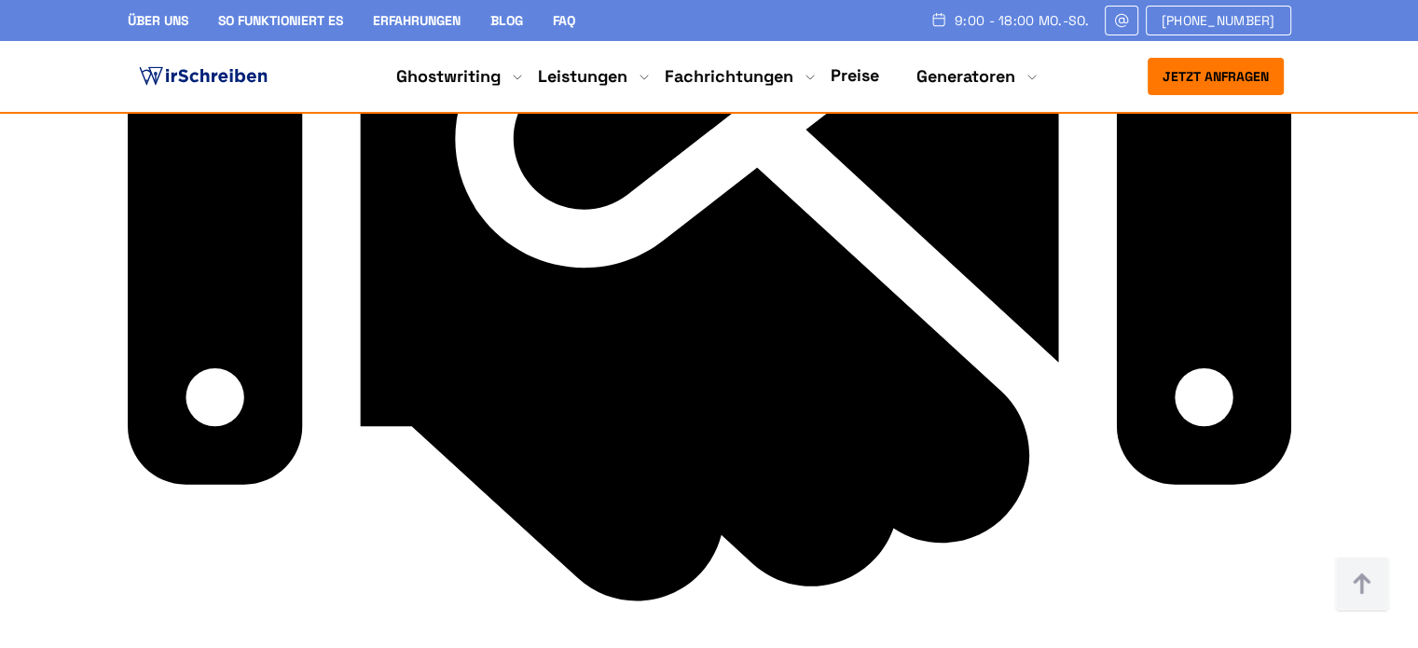
scroll to position [6524, 0]
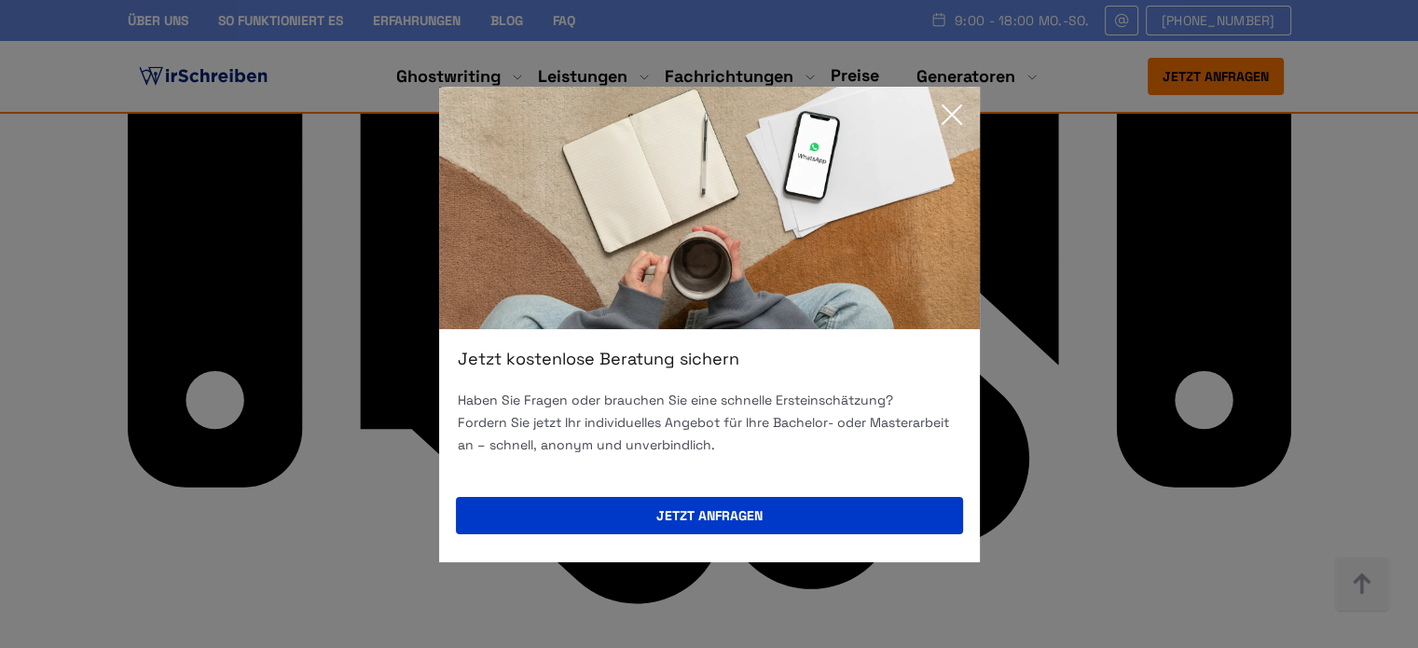
click at [949, 113] on icon at bounding box center [951, 114] width 19 height 19
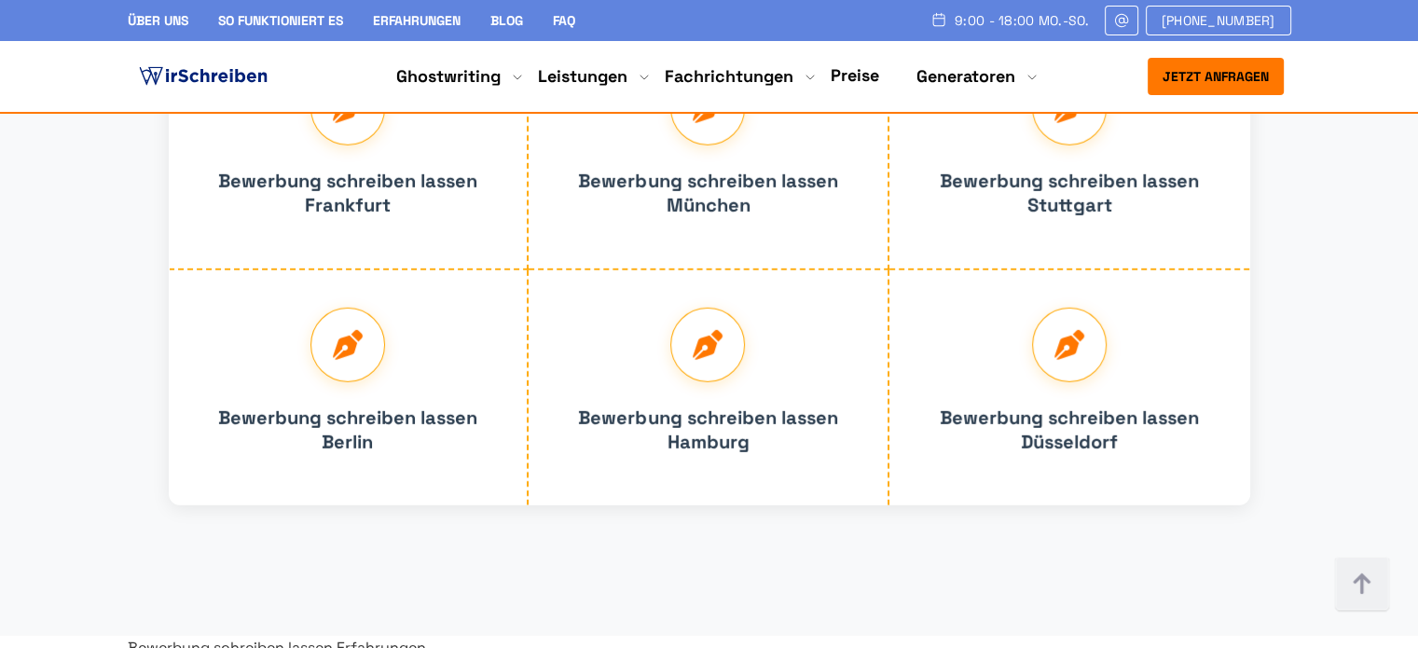
scroll to position [12743, 0]
